Goal: Navigation & Orientation: Find specific page/section

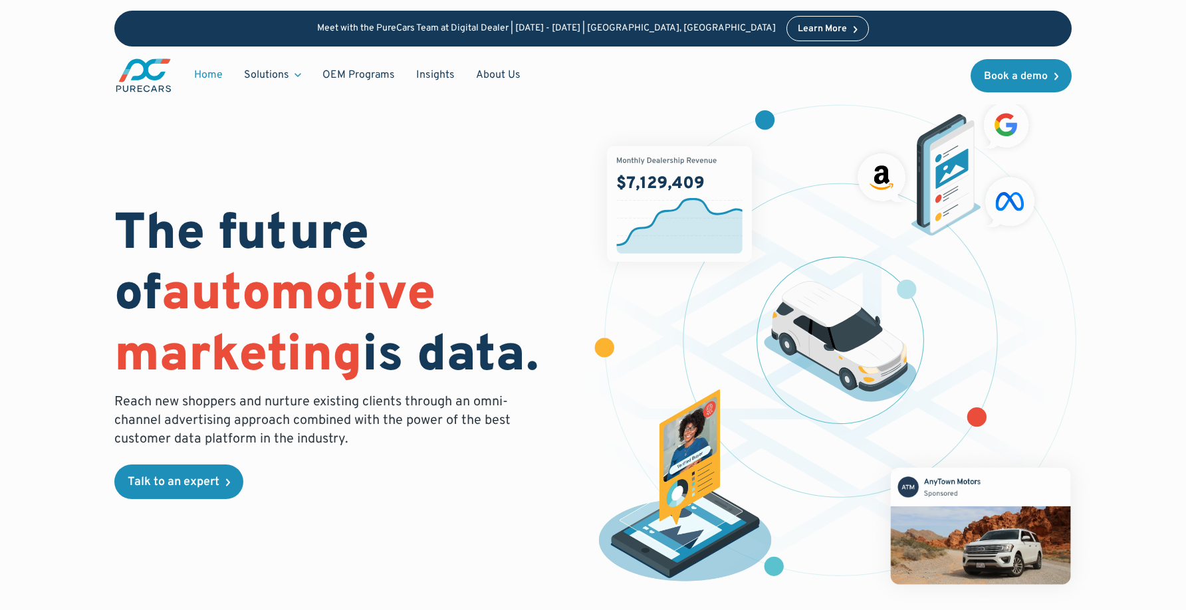
click at [215, 77] on link "Home" at bounding box center [208, 74] width 50 height 25
click at [496, 76] on link "About Us" at bounding box center [498, 74] width 66 height 25
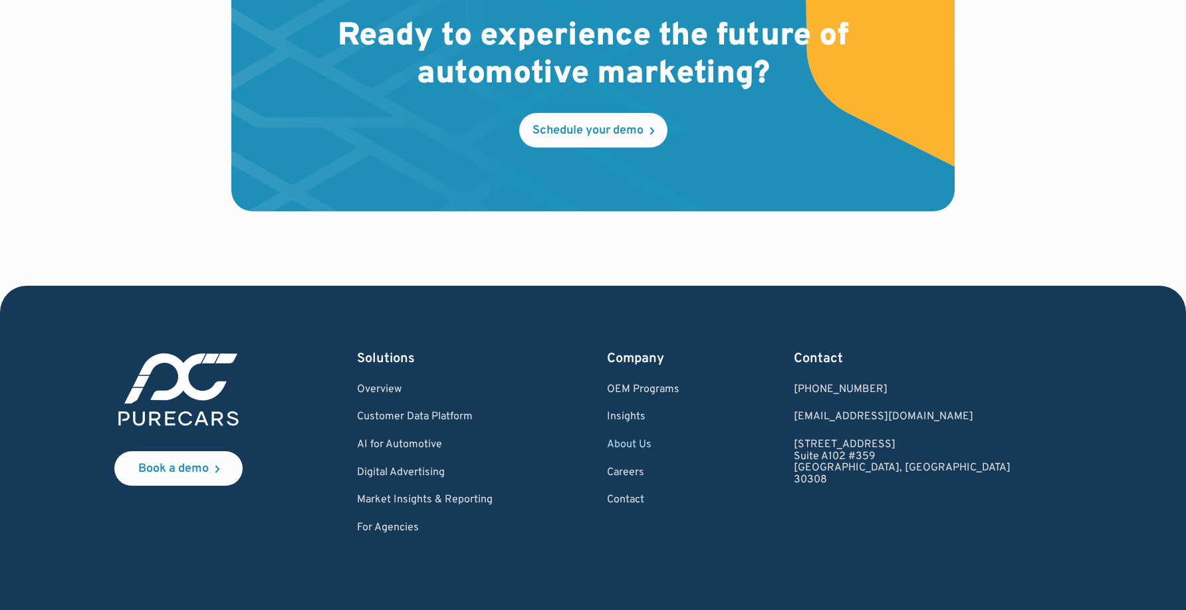
scroll to position [3920, 0]
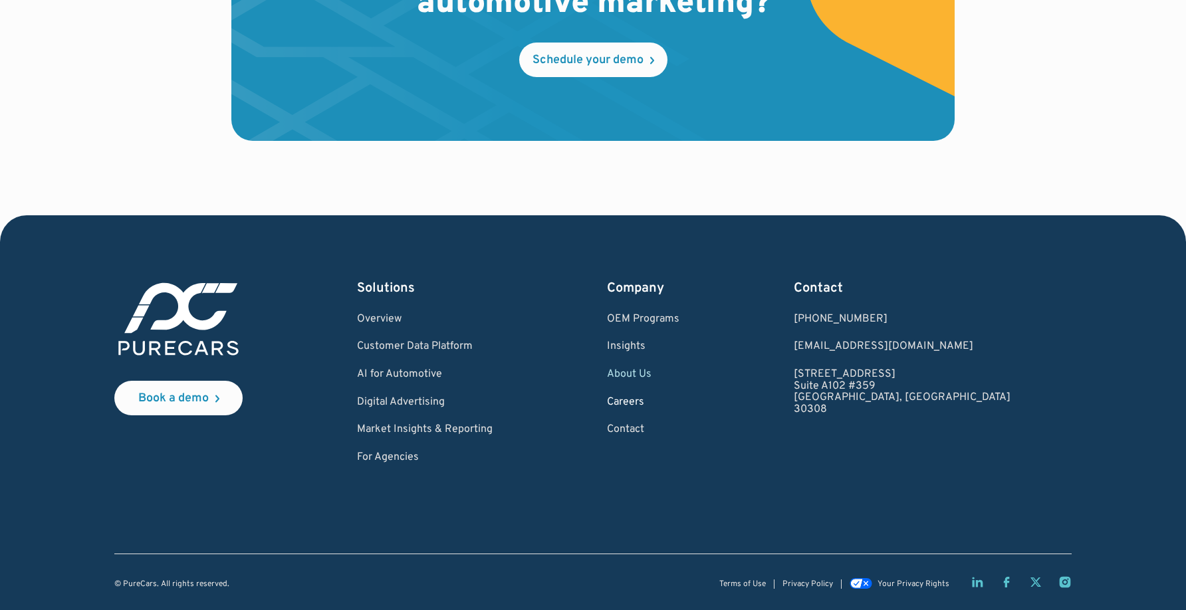
click at [670, 403] on link "Careers" at bounding box center [643, 403] width 72 height 12
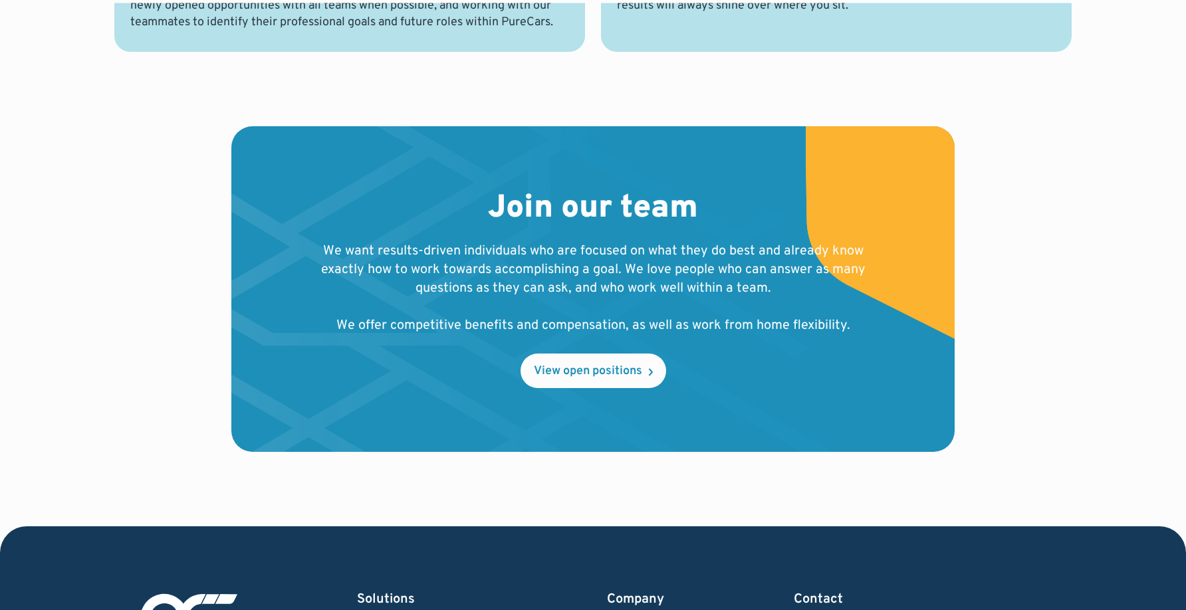
scroll to position [1245, 0]
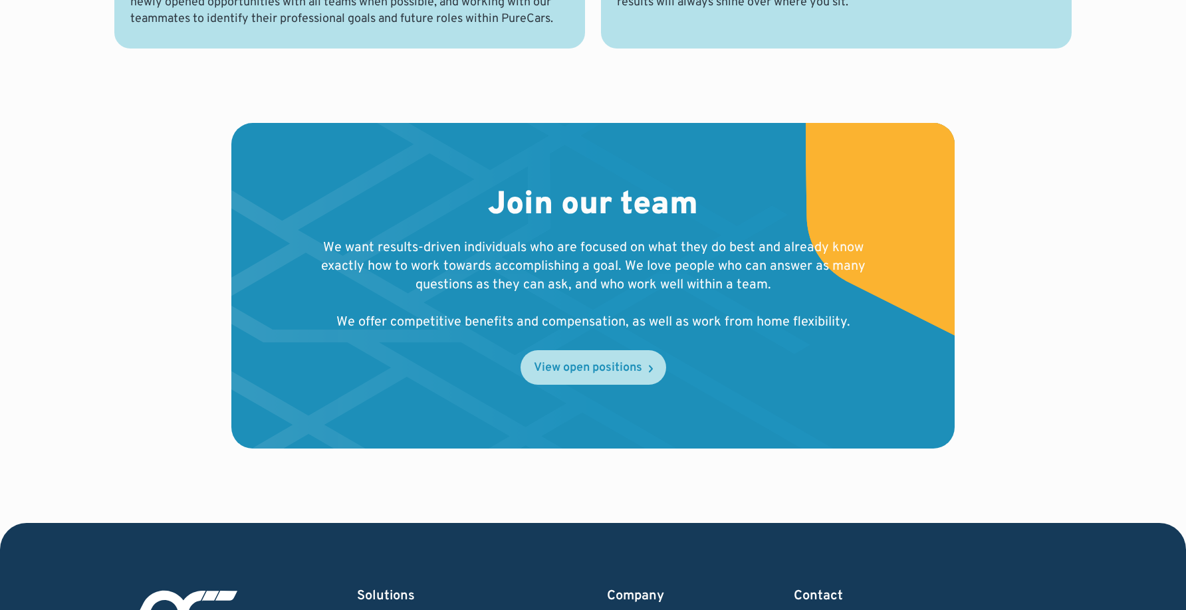
click at [548, 375] on link "View open positions" at bounding box center [593, 367] width 146 height 35
